Goal: Answer question/provide support

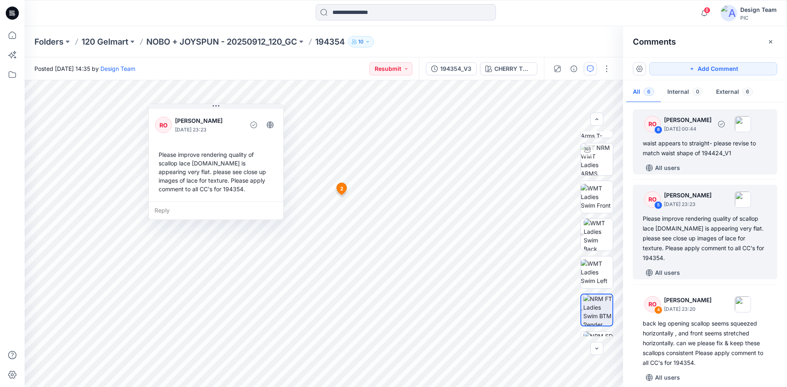
click at [711, 162] on div "All users" at bounding box center [710, 168] width 134 height 13
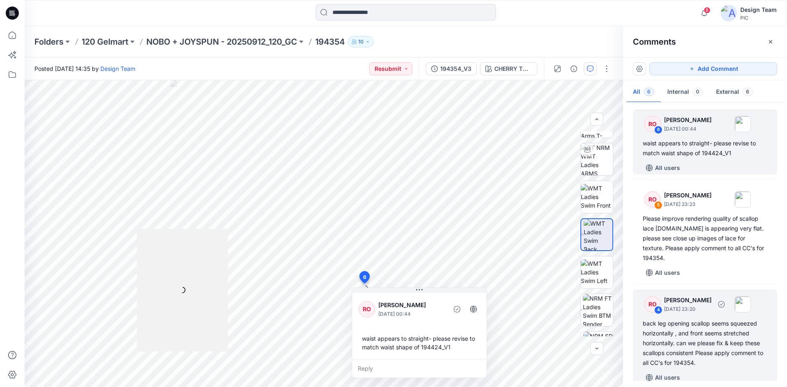
click at [719, 333] on div "back leg opening scallop seems squeezed horizontally , and front seems stretche…" at bounding box center [705, 343] width 125 height 49
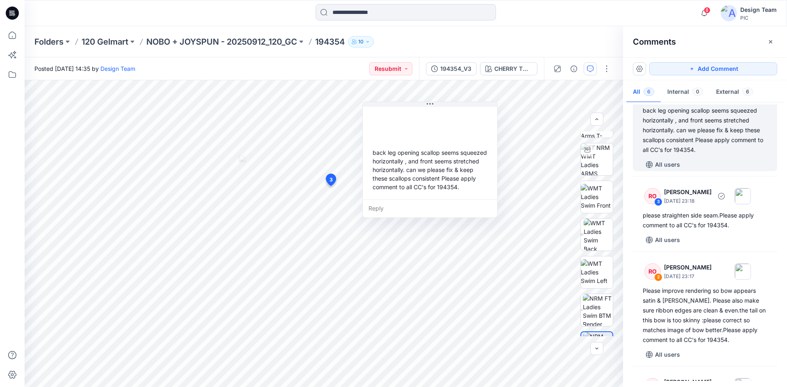
scroll to position [246, 0]
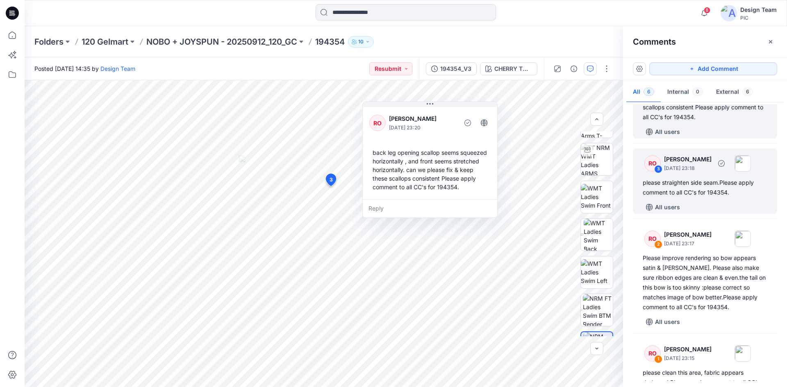
click at [702, 180] on div "please straighten side seam.Please apply comment to all CC's for 194354." at bounding box center [705, 188] width 125 height 20
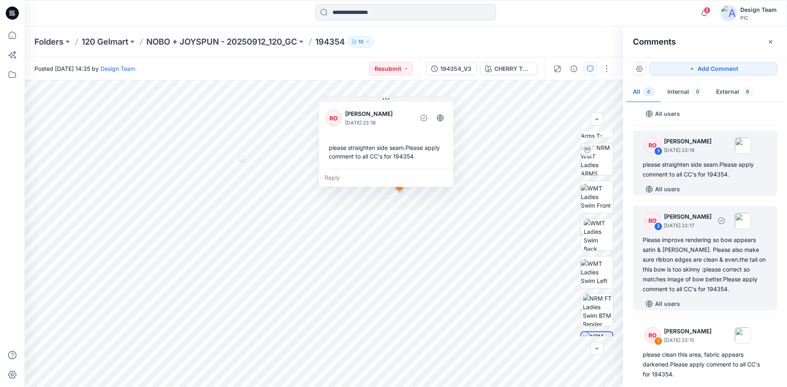
scroll to position [274, 0]
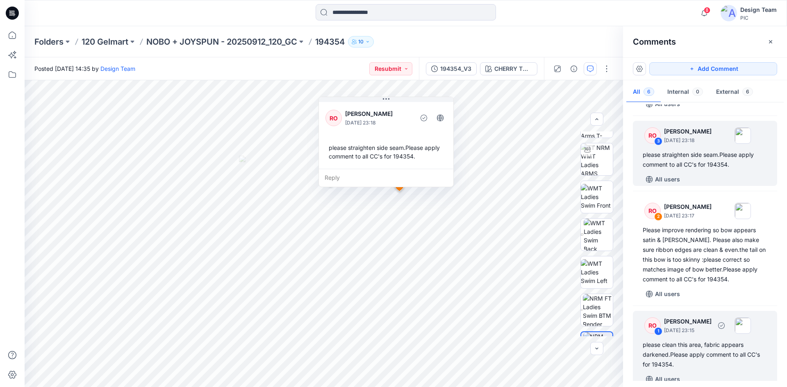
click at [718, 349] on div "please clean this area, fabric appears darkened.Please apply comment to all CC'…" at bounding box center [705, 355] width 125 height 30
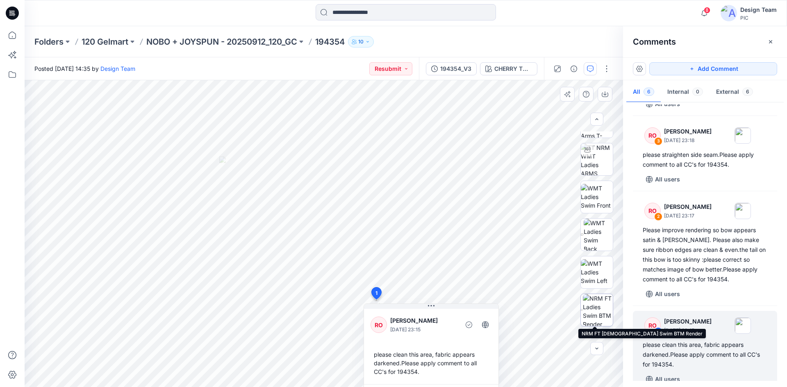
scroll to position [130, 0]
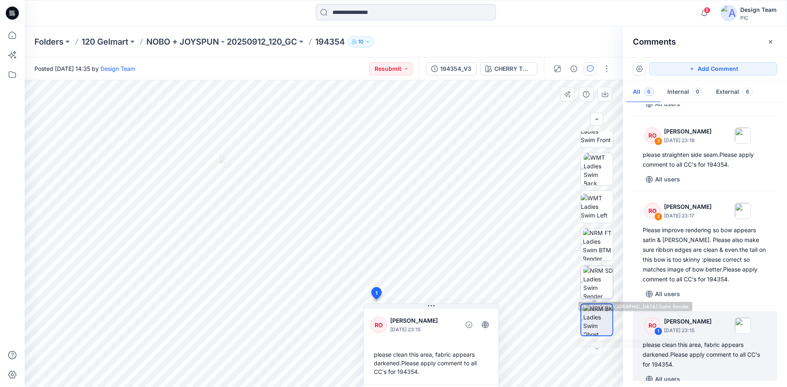
click at [597, 287] on img at bounding box center [598, 283] width 30 height 32
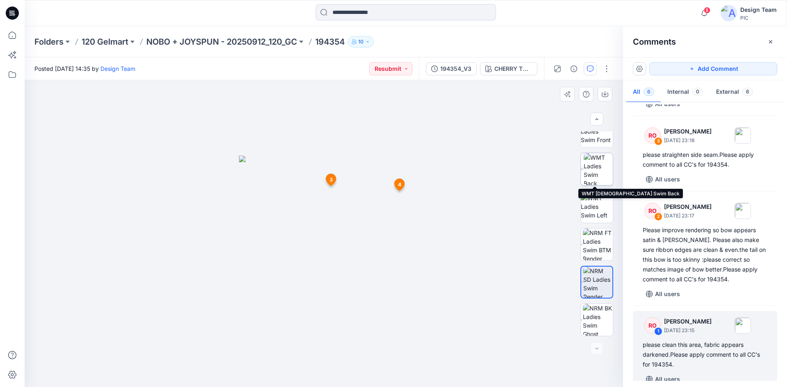
click at [598, 178] on img at bounding box center [598, 169] width 29 height 32
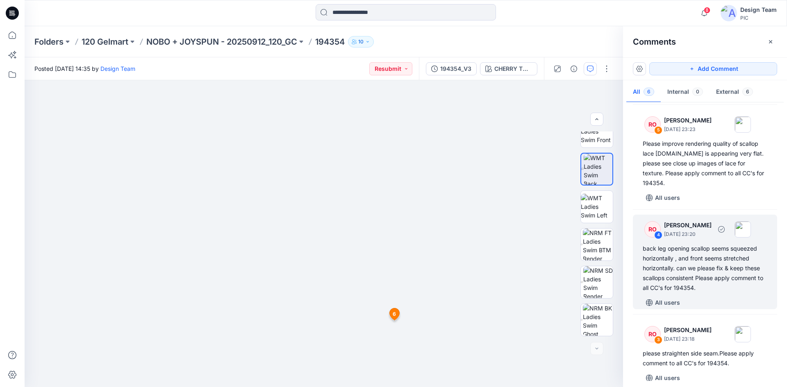
scroll to position [0, 0]
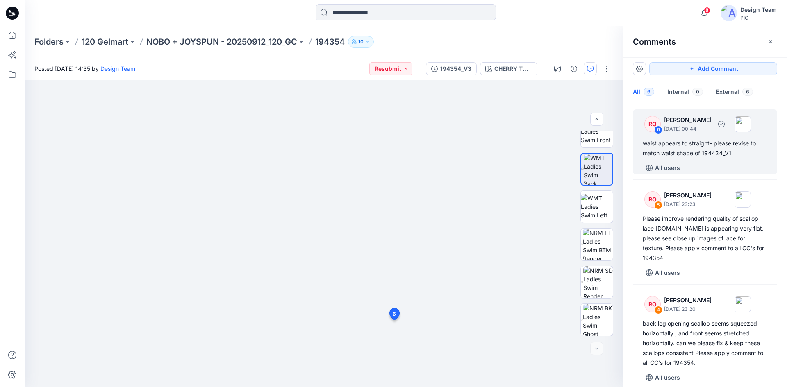
click at [705, 157] on div "waist appears to straight- please revise to match waist shape of 194424_V1" at bounding box center [705, 149] width 125 height 20
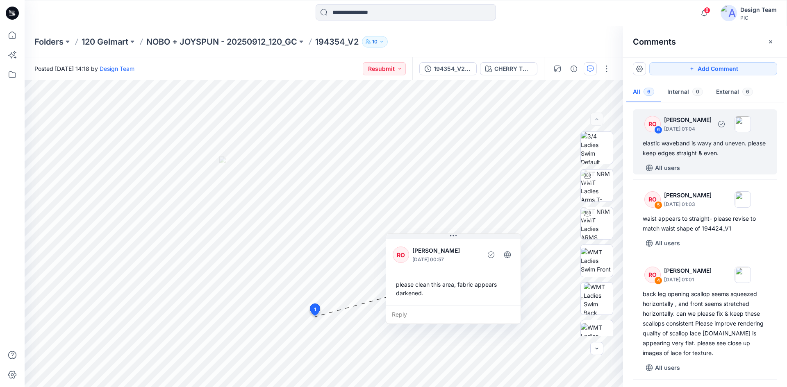
click at [714, 159] on div "RO 6 [PERSON_NAME] [DATE] 01:04 elastic waveband is wavy and uneven. please kee…" at bounding box center [705, 141] width 144 height 65
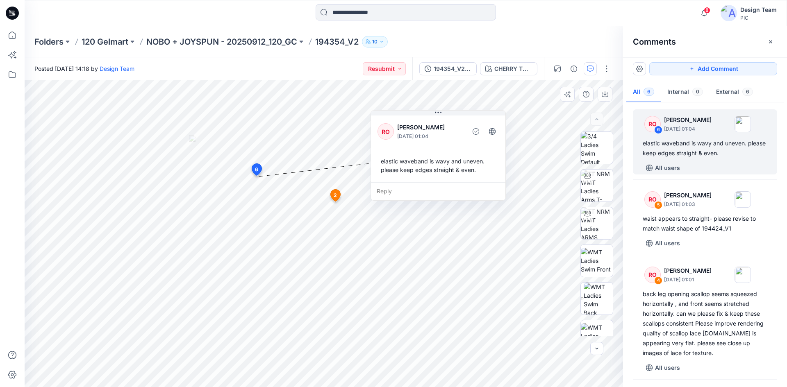
drag, startPoint x: 264, startPoint y: 101, endPoint x: 460, endPoint y: 145, distance: 200.5
click at [460, 145] on div "RO [PERSON_NAME] [DATE] 01:04 elastic waveband is wavy and uneven. please keep …" at bounding box center [438, 148] width 134 height 68
